Goal: Navigation & Orientation: Understand site structure

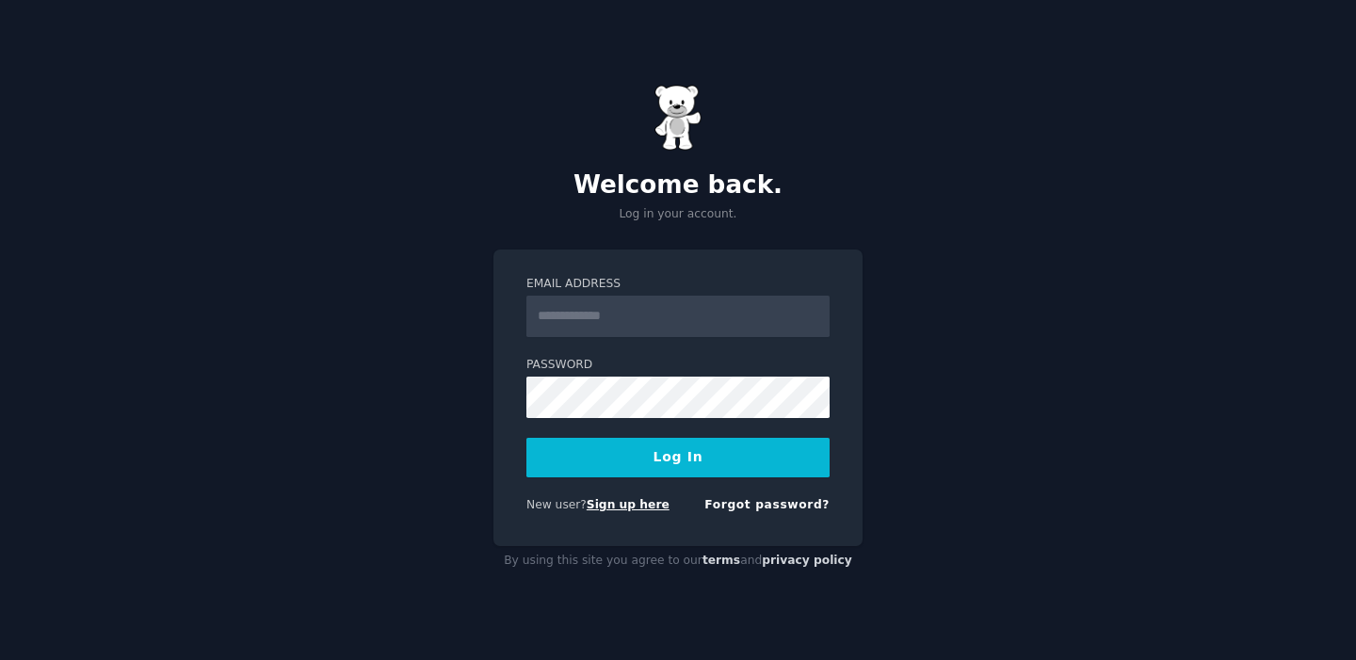
click at [649, 509] on link "Sign up here" at bounding box center [628, 504] width 83 height 13
click at [526, 438] on button "Log In" at bounding box center [677, 458] width 303 height 40
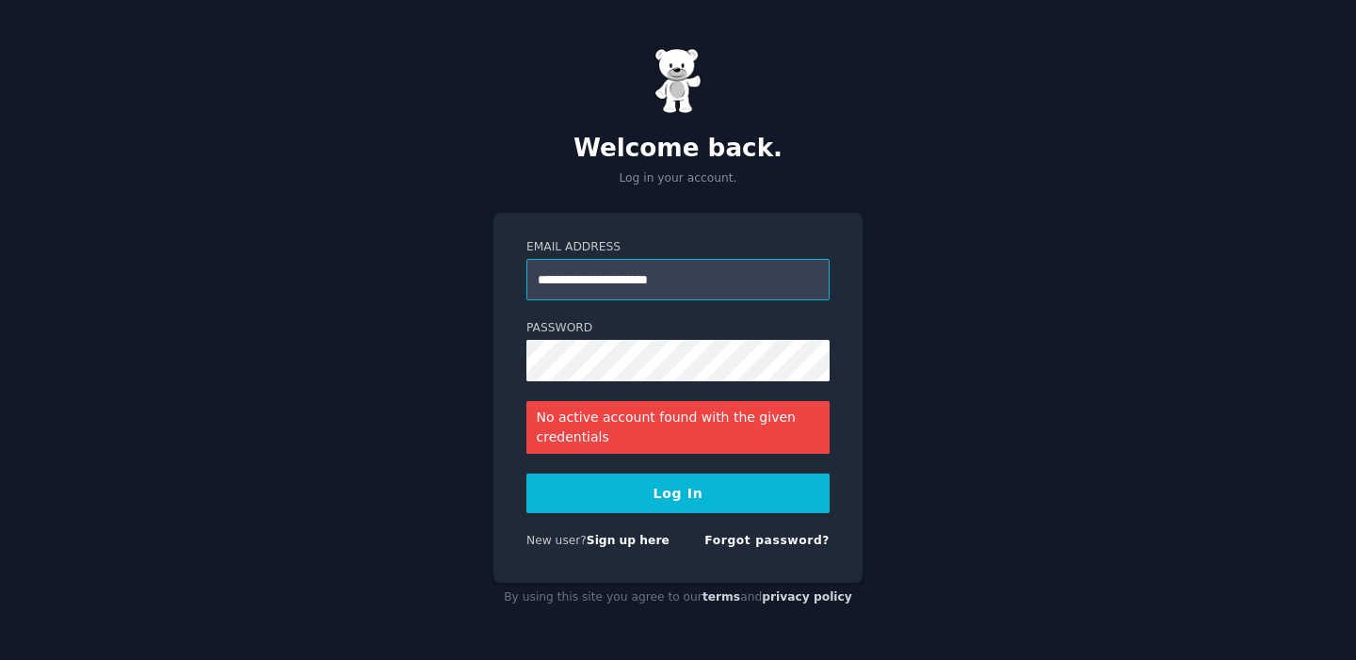
drag, startPoint x: 627, startPoint y: 282, endPoint x: 363, endPoint y: 282, distance: 263.7
click at [363, 282] on div "**********" at bounding box center [678, 330] width 1356 height 660
type input "**********"
click at [737, 494] on button "Log In" at bounding box center [677, 494] width 303 height 40
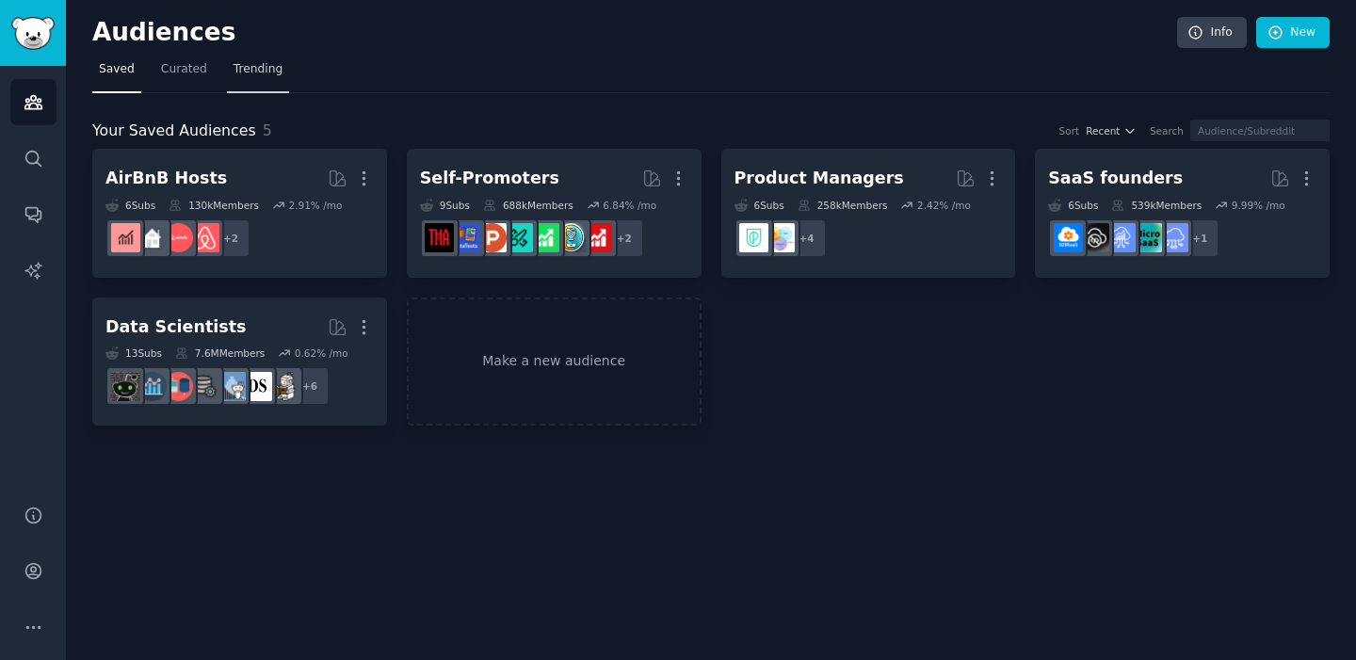
click at [250, 85] on link "Trending" at bounding box center [258, 74] width 62 height 39
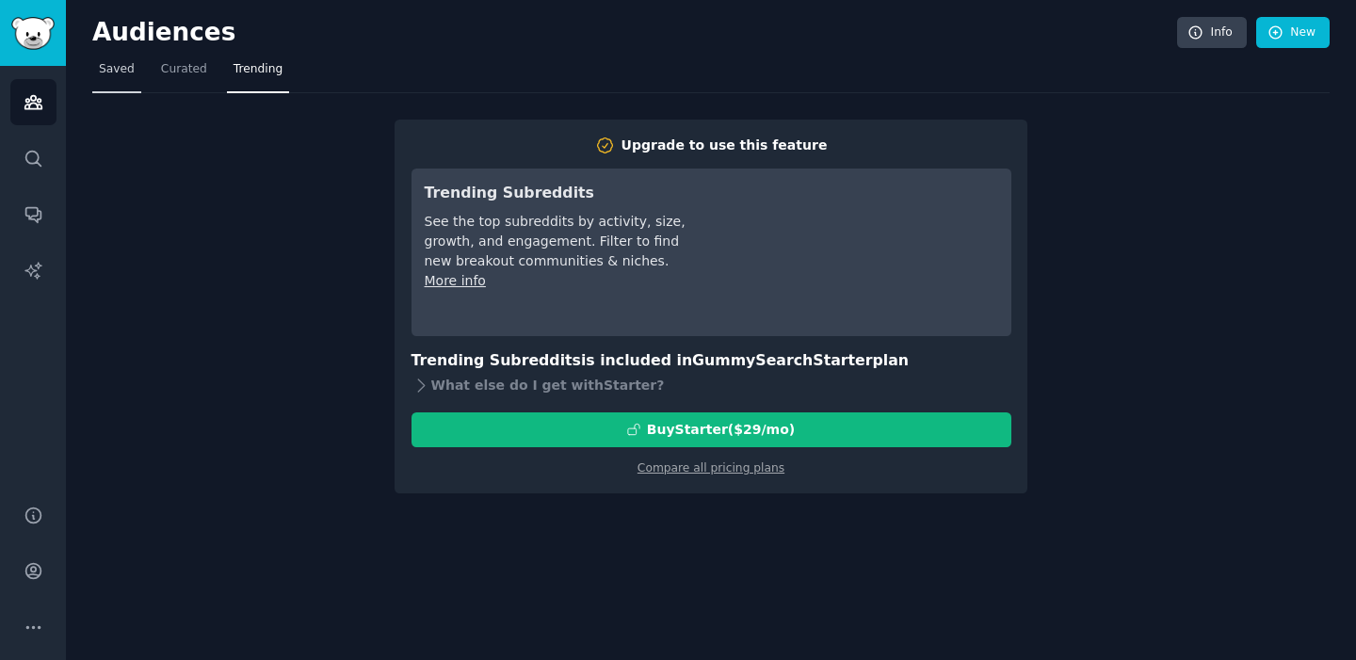
click at [113, 62] on span "Saved" at bounding box center [117, 69] width 36 height 17
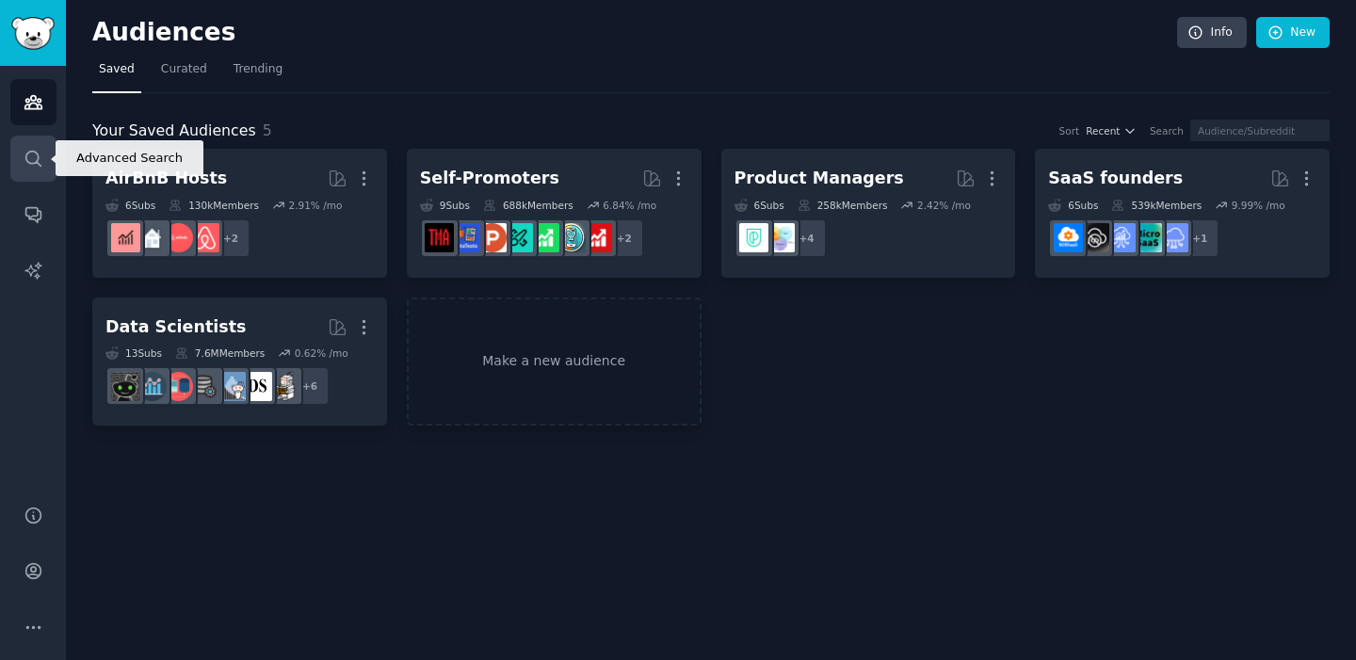
click at [30, 163] on icon "Sidebar" at bounding box center [32, 158] width 15 height 15
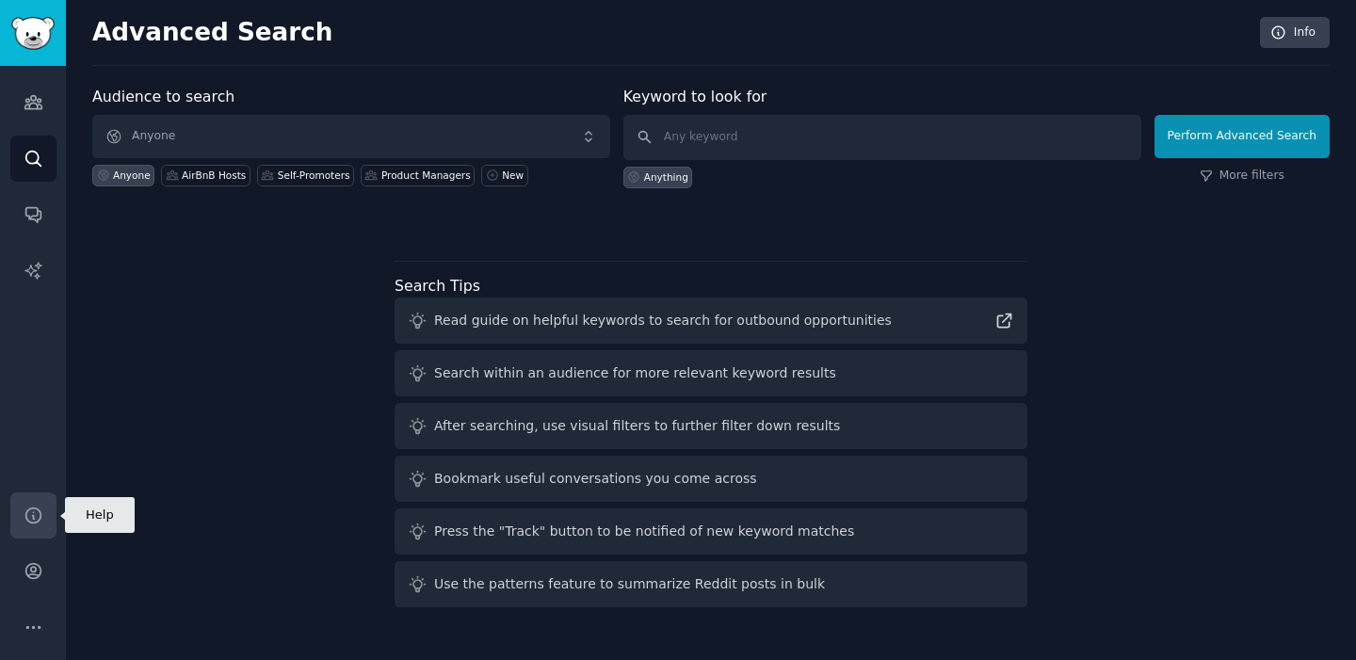
click at [24, 516] on icon "Sidebar" at bounding box center [34, 516] width 20 height 20
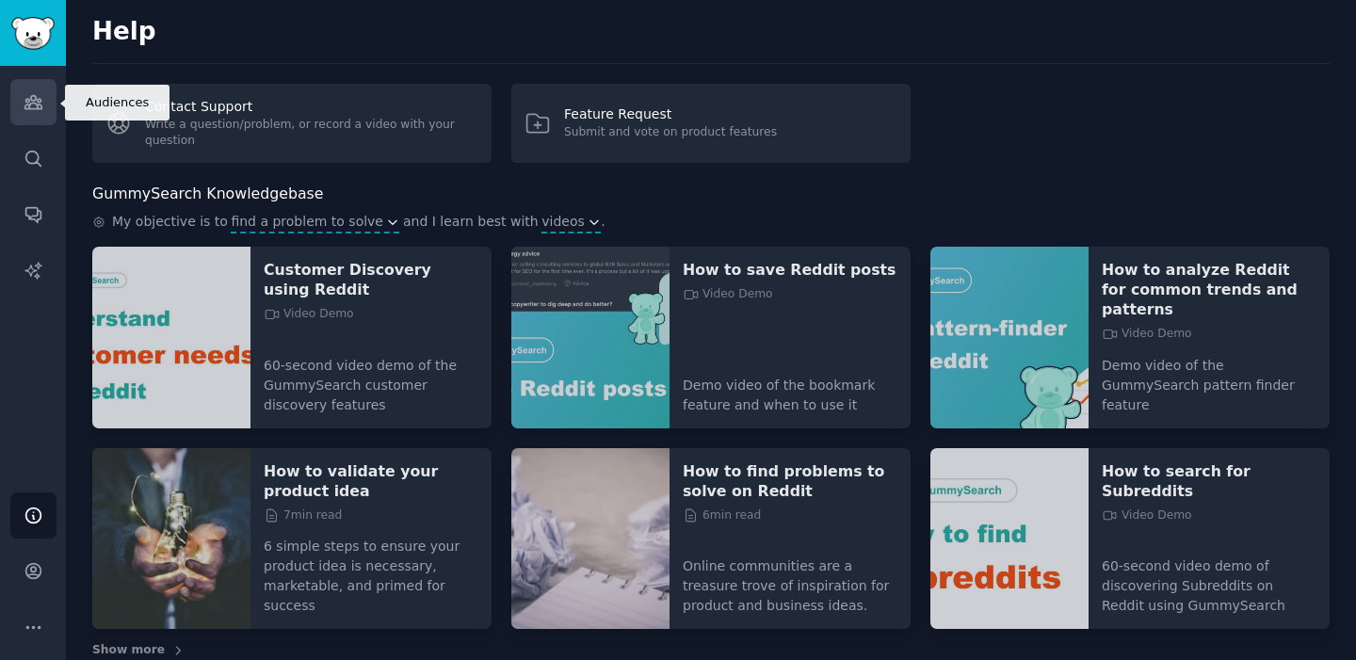
click at [43, 114] on link "Audiences" at bounding box center [33, 102] width 46 height 46
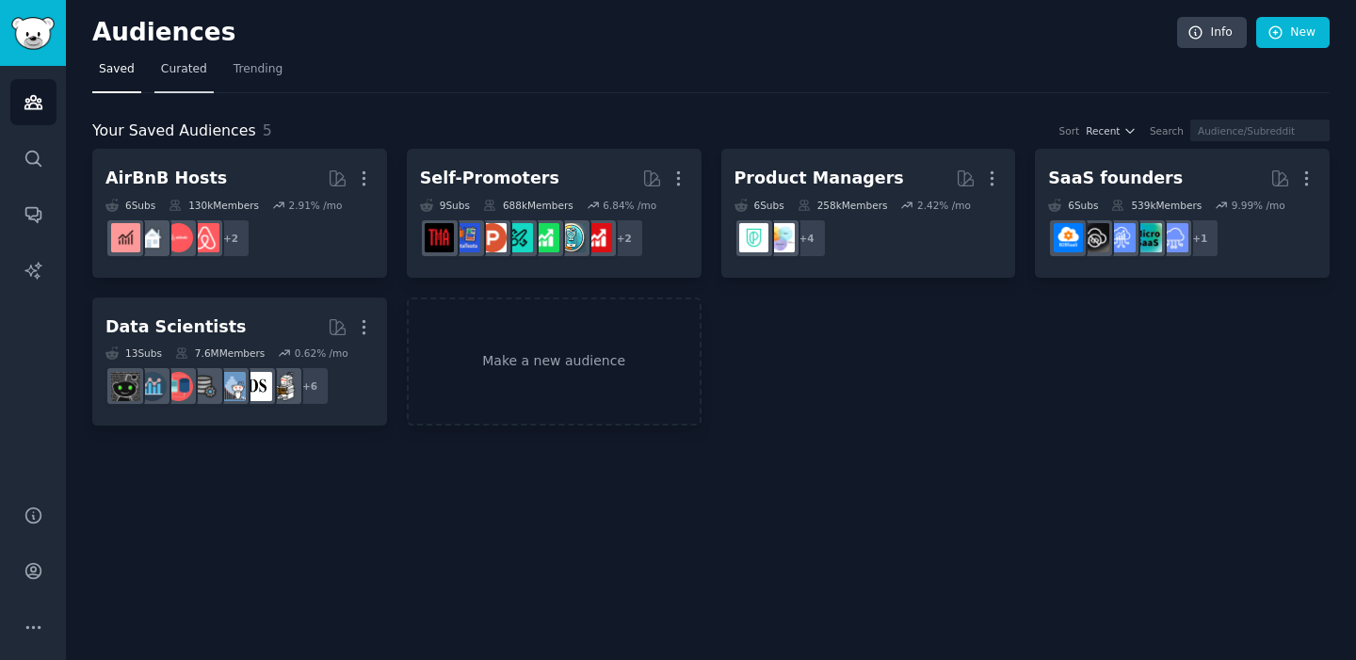
click at [183, 73] on span "Curated" at bounding box center [184, 69] width 46 height 17
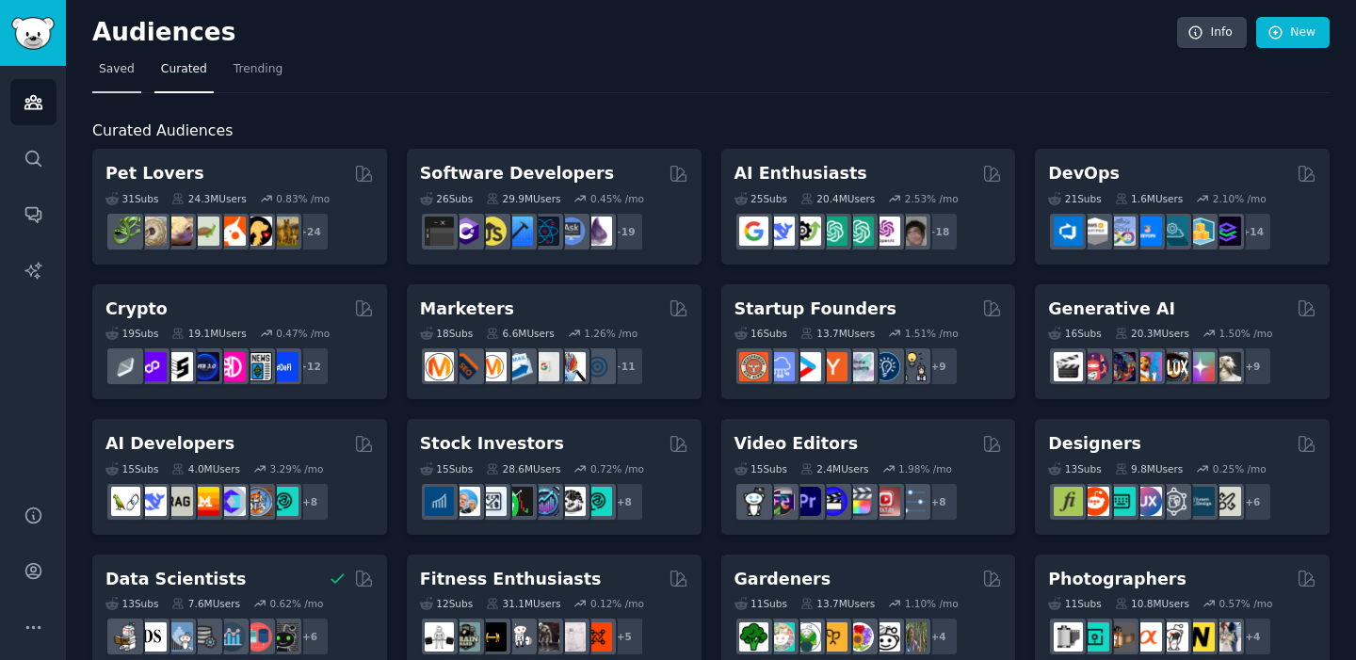
click at [118, 73] on span "Saved" at bounding box center [117, 69] width 36 height 17
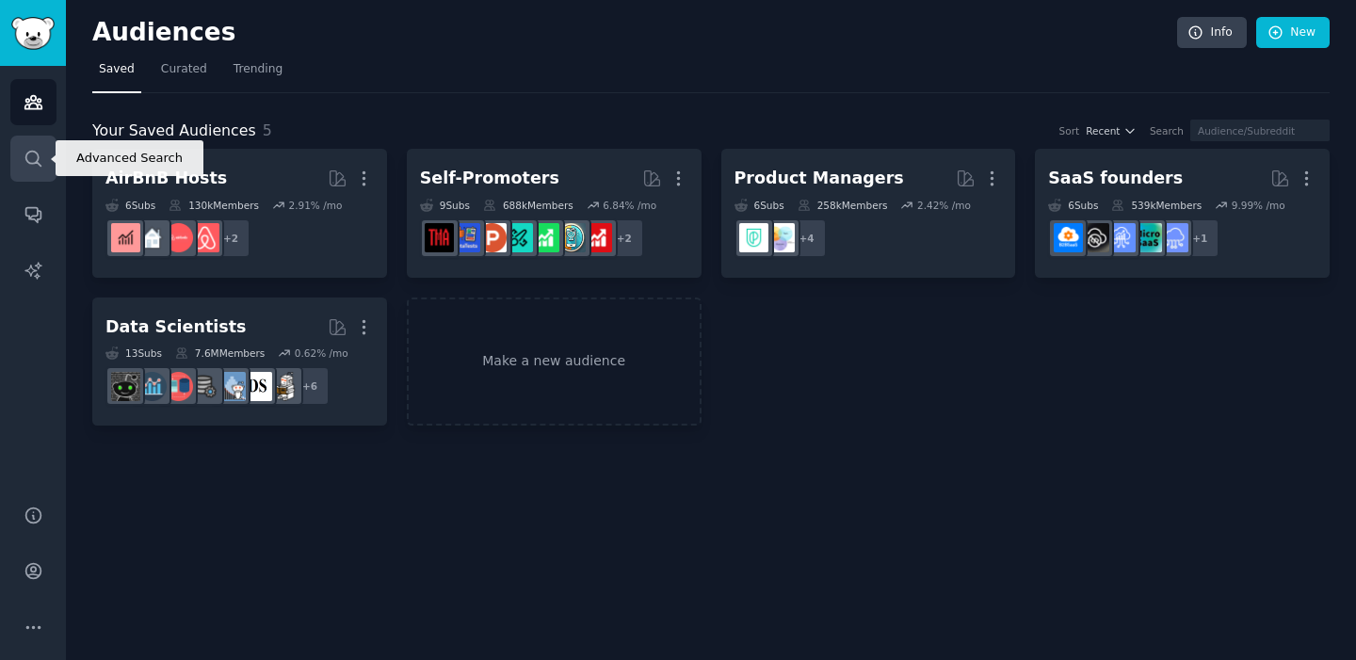
click at [40, 162] on icon "Sidebar" at bounding box center [34, 159] width 20 height 20
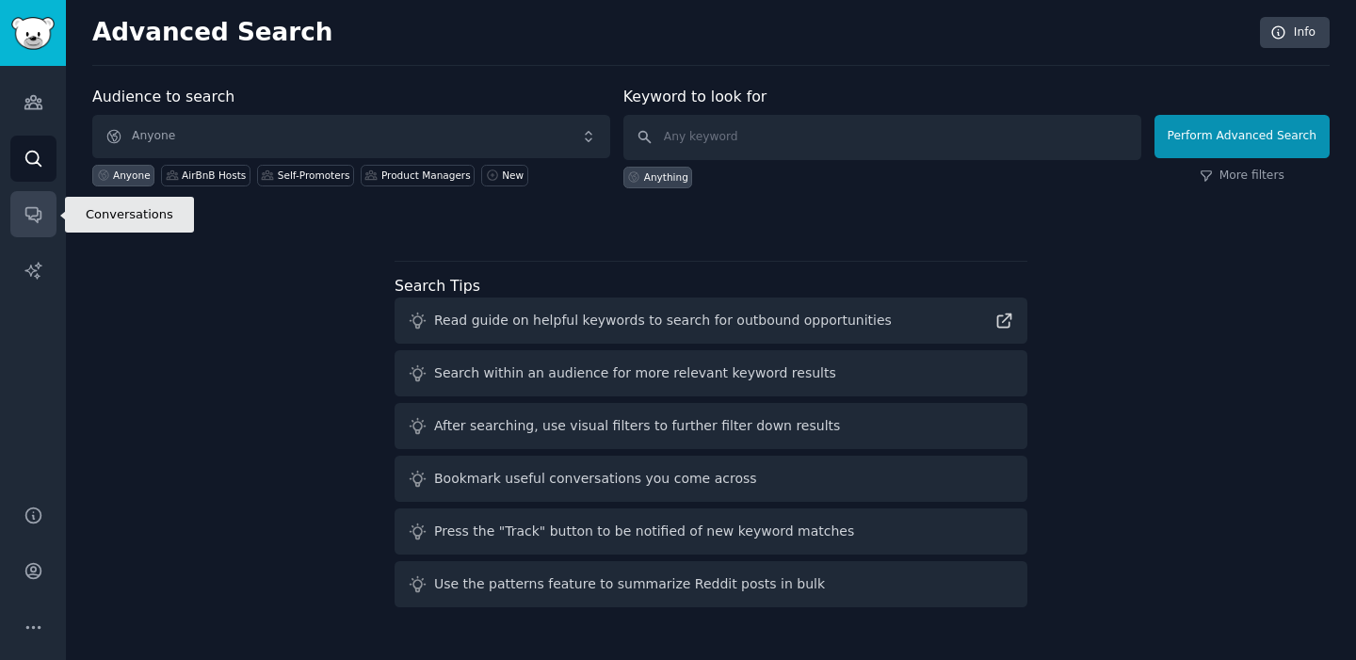
click at [28, 224] on link "Conversations" at bounding box center [33, 214] width 46 height 46
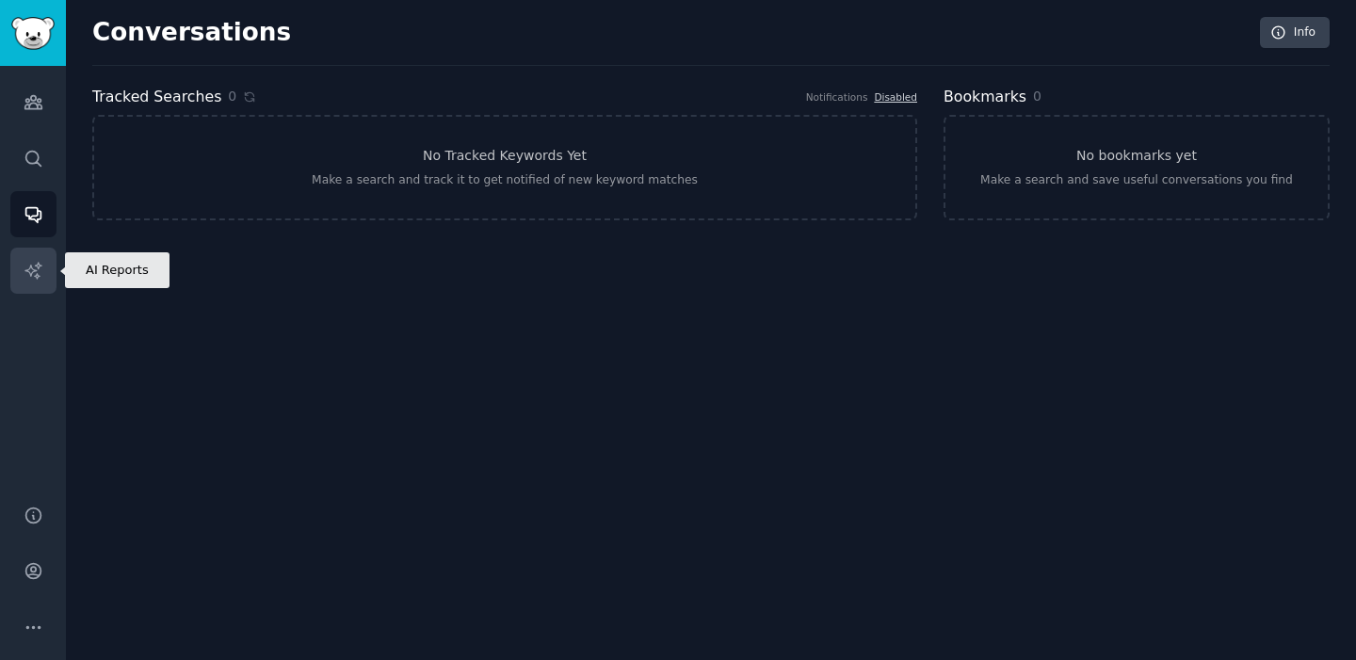
click at [24, 278] on icon "Sidebar" at bounding box center [34, 271] width 20 height 20
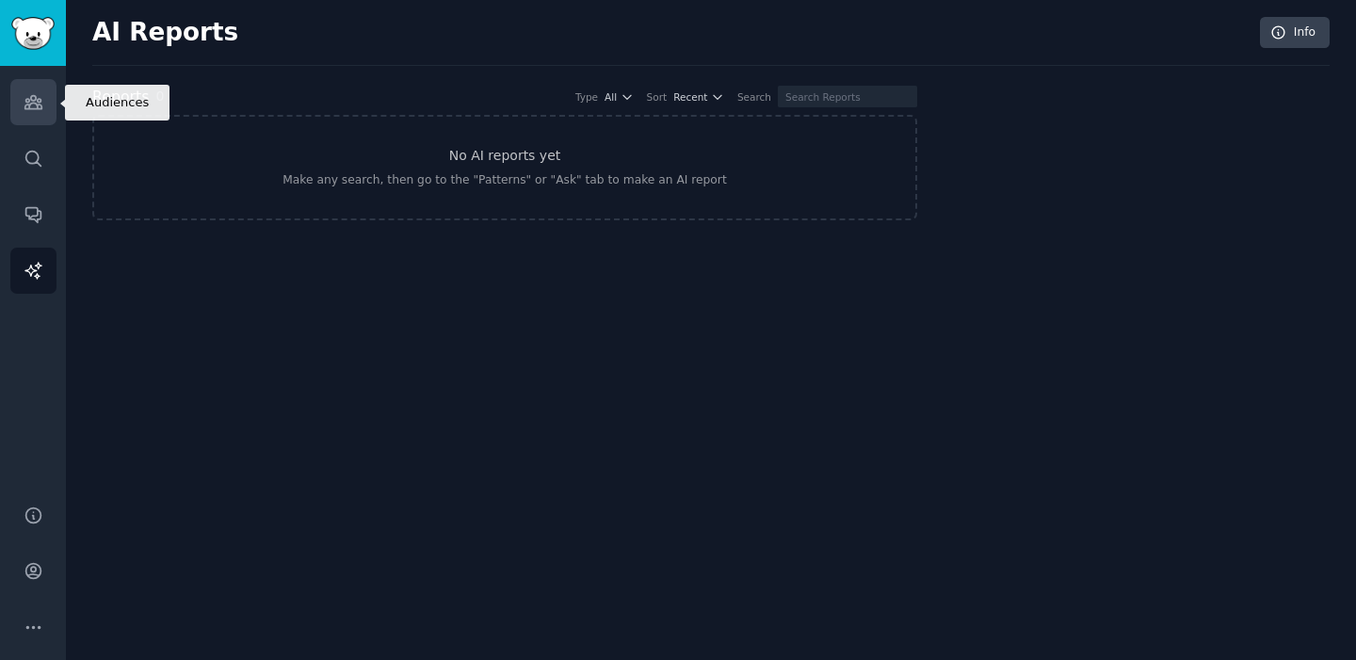
click at [38, 108] on icon "Sidebar" at bounding box center [32, 102] width 17 height 13
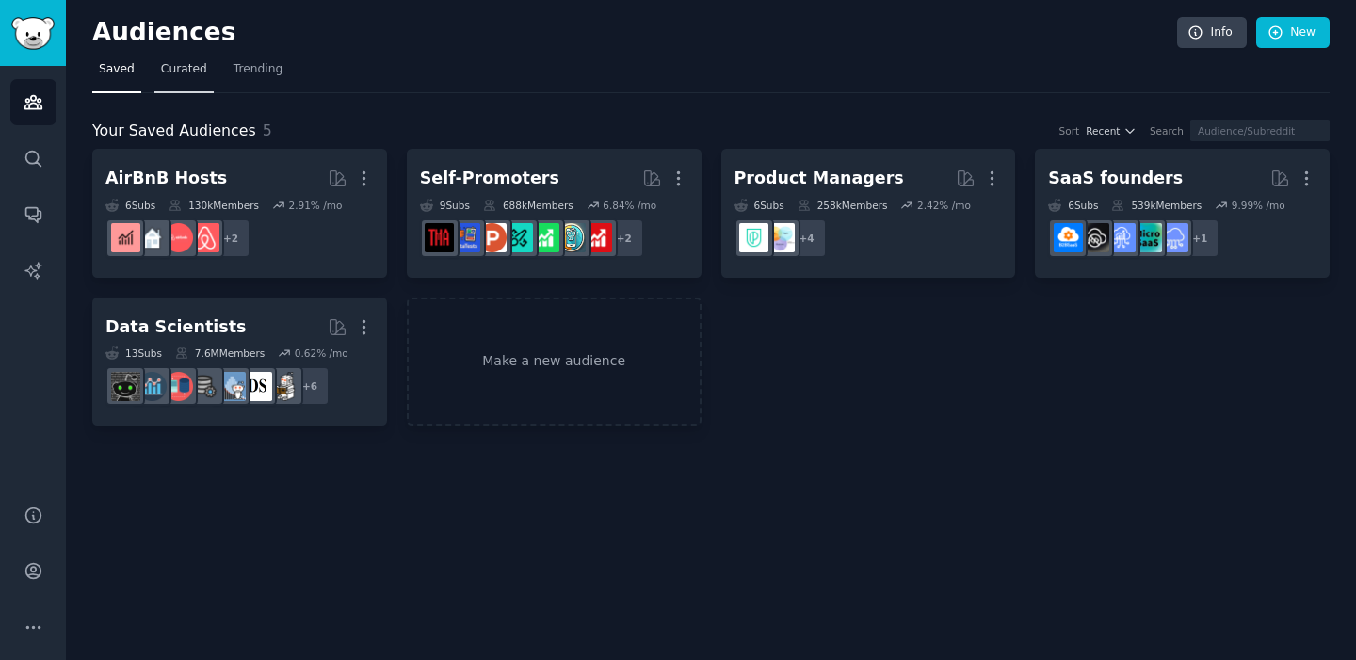
click at [177, 62] on span "Curated" at bounding box center [184, 69] width 46 height 17
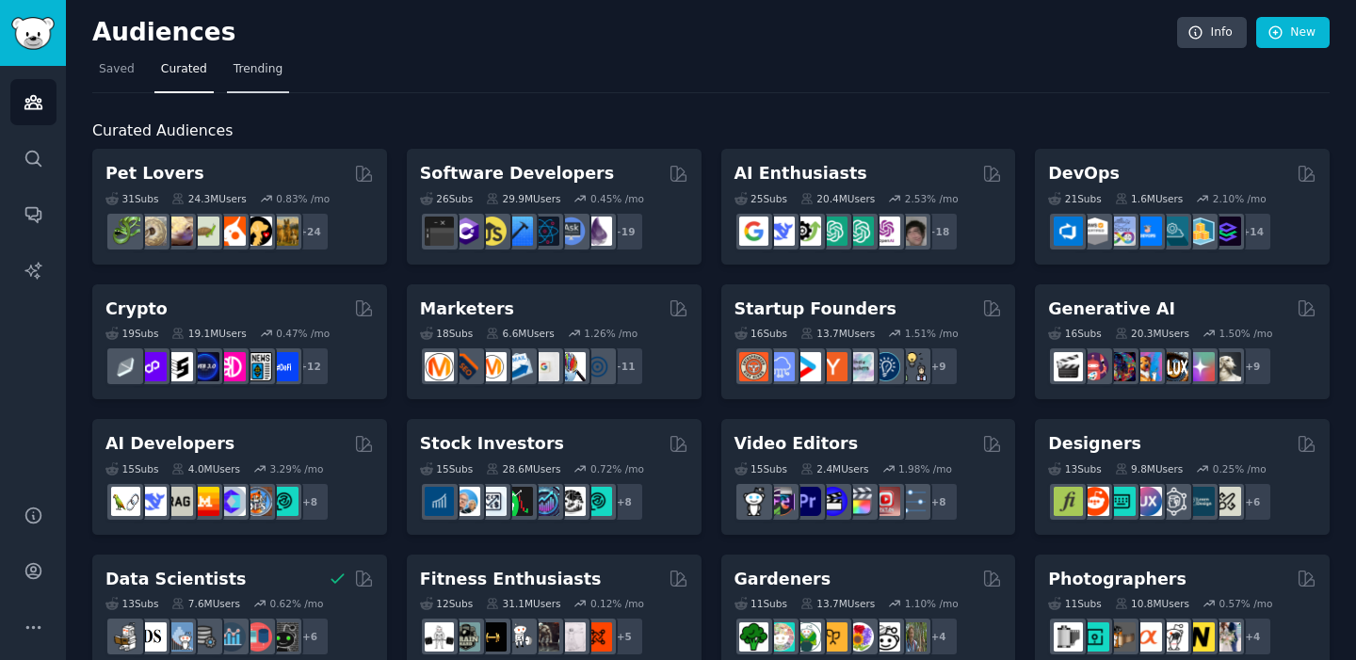
click at [249, 58] on link "Trending" at bounding box center [258, 74] width 62 height 39
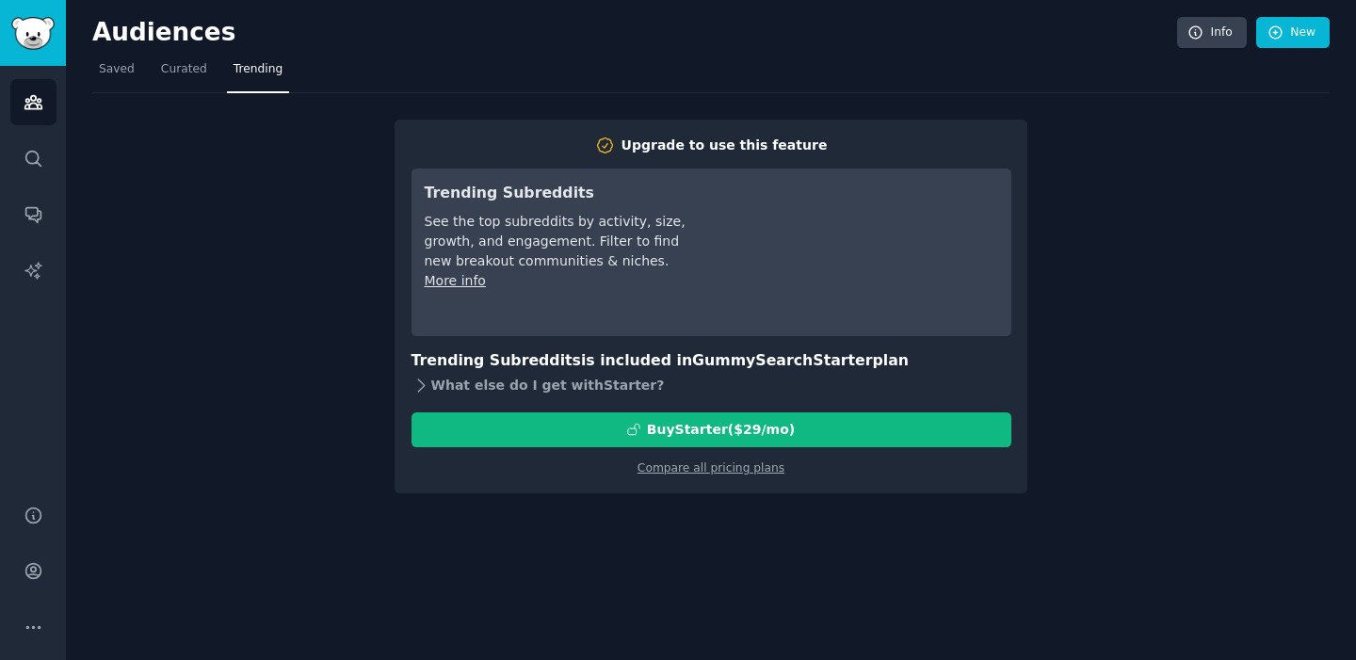
click at [416, 376] on icon at bounding box center [422, 386] width 20 height 20
